Goal: Transaction & Acquisition: Purchase product/service

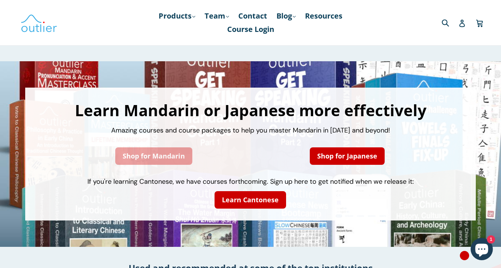
click at [167, 158] on link "Shop for Mandarin" at bounding box center [153, 155] width 77 height 17
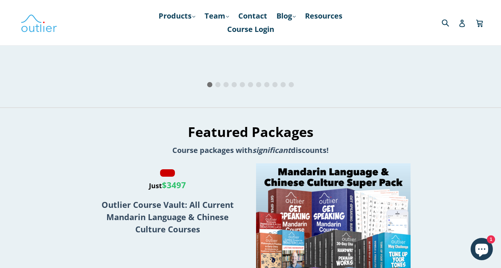
scroll to position [910, 0]
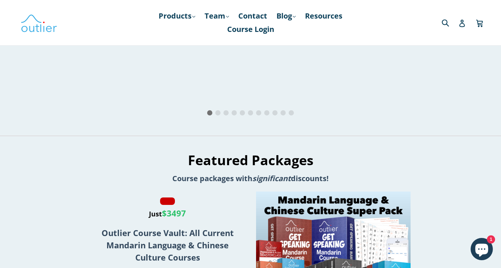
click at [216, 115] on span "Go to slide 2" at bounding box center [217, 112] width 5 height 5
click at [225, 115] on span "Go to slide 3" at bounding box center [226, 112] width 5 height 5
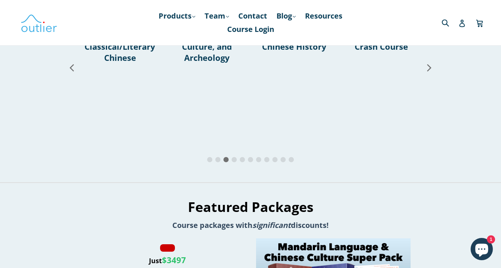
scroll to position [872, 0]
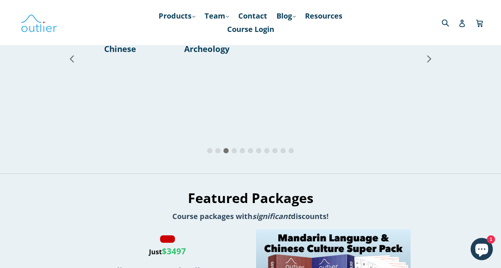
click at [236, 153] on span "Go to slide 4" at bounding box center [234, 150] width 5 height 5
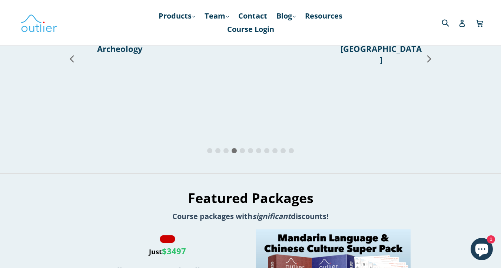
click at [243, 153] on span "Go to slide 5" at bounding box center [242, 150] width 5 height 5
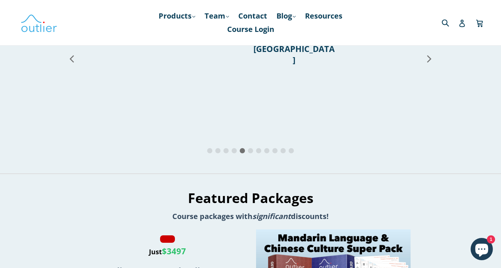
click at [251, 153] on span "Go to slide 6" at bounding box center [250, 150] width 5 height 5
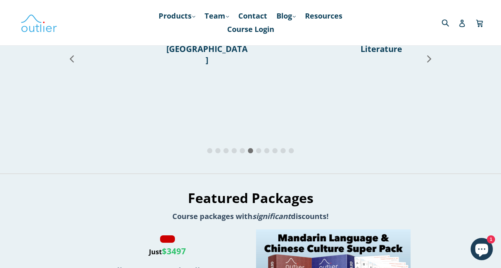
click at [259, 153] on span "Go to slide 7" at bounding box center [258, 150] width 5 height 5
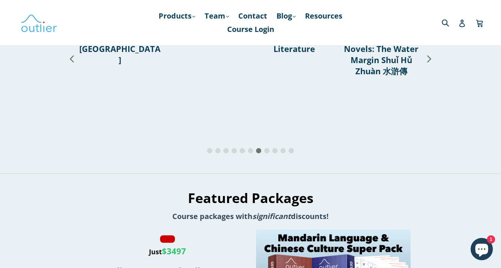
click at [268, 153] on span "Go to slide 8" at bounding box center [266, 150] width 5 height 5
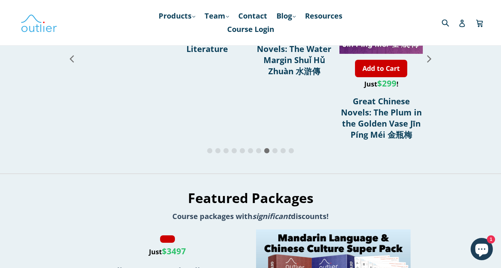
click at [277, 153] on span "Go to slide 9" at bounding box center [275, 150] width 5 height 5
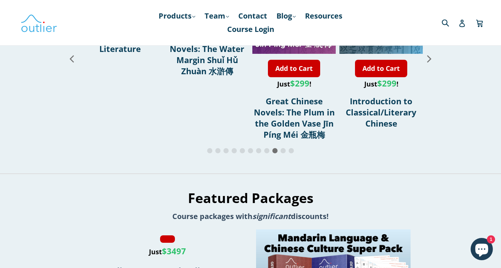
click at [284, 153] on span "Go to slide 10" at bounding box center [283, 150] width 5 height 5
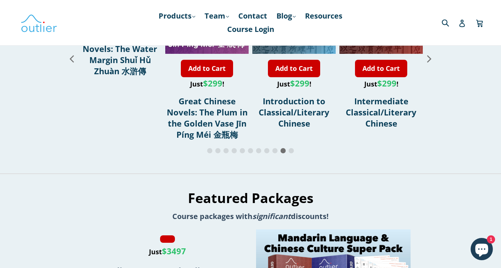
click at [292, 153] on span "Go to slide 11" at bounding box center [291, 150] width 5 height 5
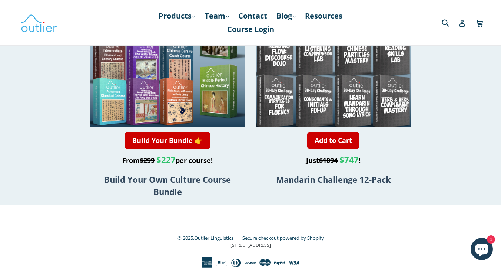
scroll to position [1419, 0]
click at [187, 15] on link "Products .cls-1{fill:#231f20} expand" at bounding box center [177, 15] width 44 height 13
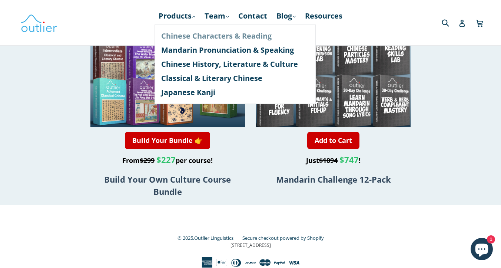
click at [177, 37] on link "Chinese Characters & Reading" at bounding box center [235, 36] width 148 height 14
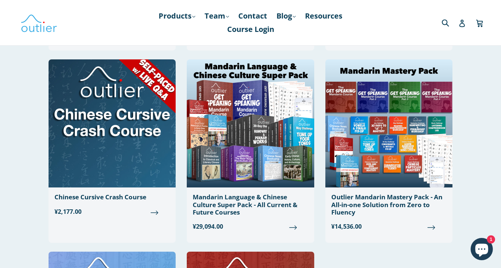
scroll to position [613, 0]
